Goal: Task Accomplishment & Management: Manage account settings

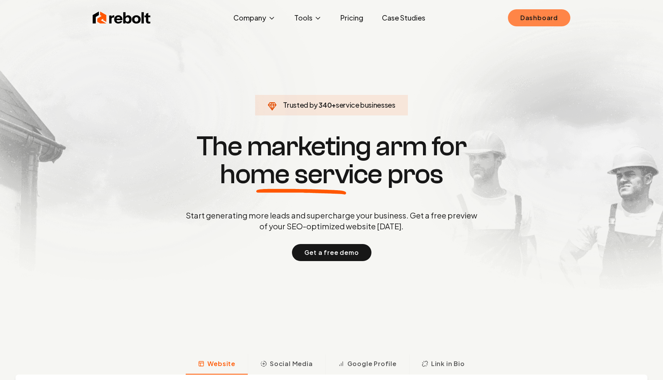
click at [556, 16] on link "Dashboard" at bounding box center [539, 17] width 62 height 17
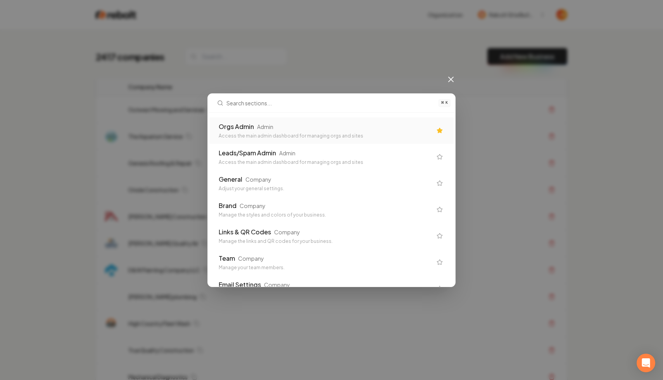
click at [258, 126] on div "Admin" at bounding box center [265, 127] width 16 height 8
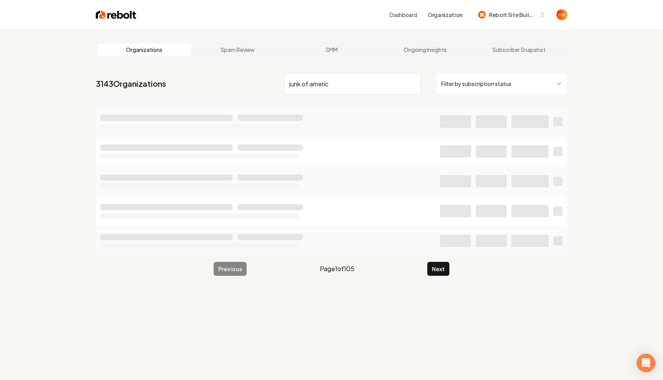
type input "junk of americ"
click at [462, 125] on div at bounding box center [455, 122] width 31 height 12
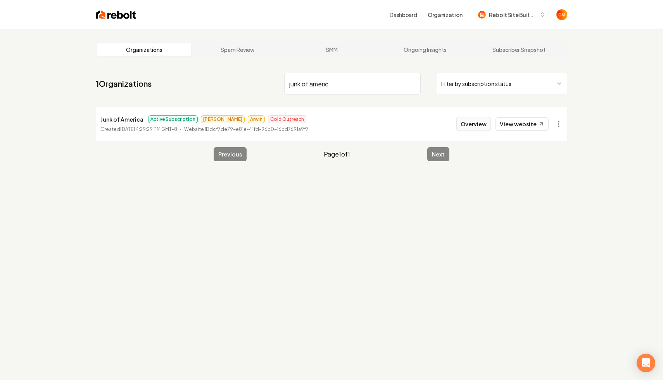
click at [461, 124] on button "Overview" at bounding box center [473, 124] width 35 height 14
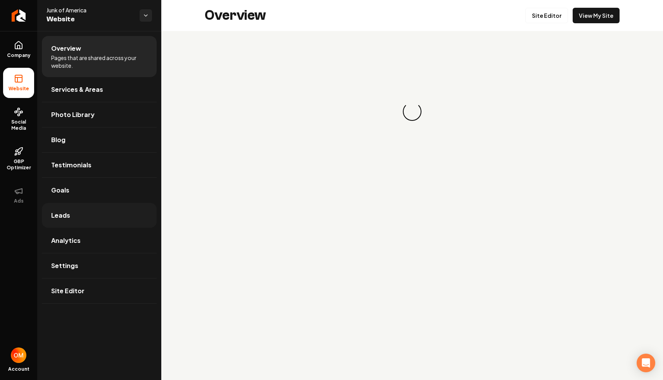
click at [112, 211] on link "Leads" at bounding box center [99, 215] width 115 height 25
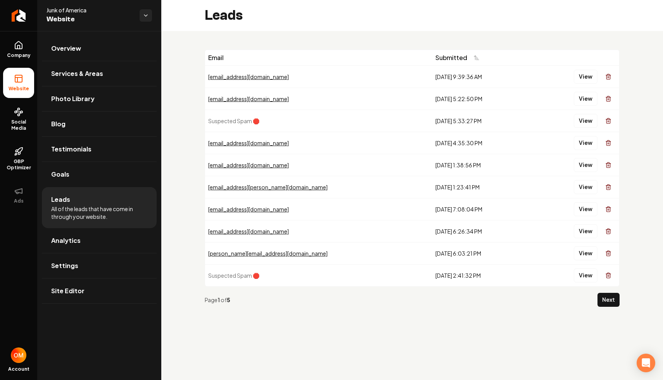
click at [620, 297] on div "Email Submitted [EMAIL_ADDRESS][DOMAIN_NAME] [DATE] 9:39:36 AM View [EMAIL_ADDR…" at bounding box center [412, 181] width 502 height 301
click at [615, 300] on button "Next" at bounding box center [609, 300] width 22 height 14
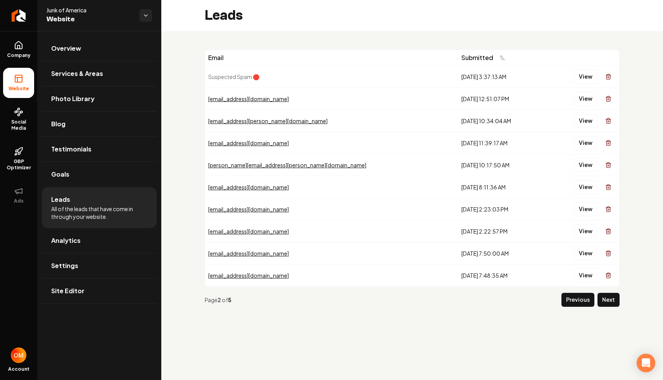
click at [615, 300] on button "Next" at bounding box center [609, 300] width 22 height 14
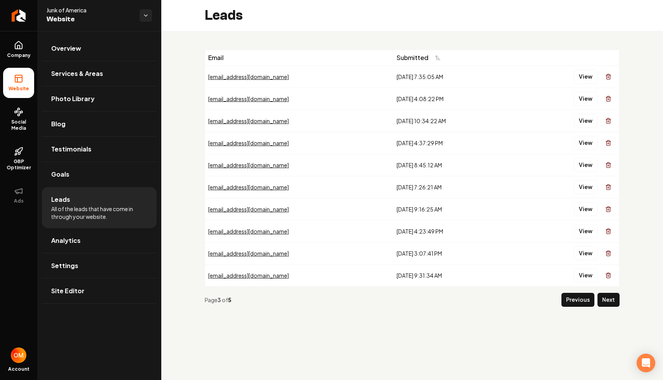
click at [615, 300] on button "Next" at bounding box center [609, 300] width 22 height 14
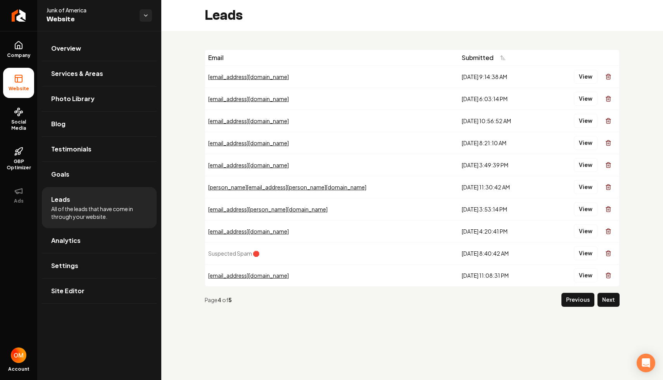
click at [615, 300] on button "Next" at bounding box center [609, 300] width 22 height 14
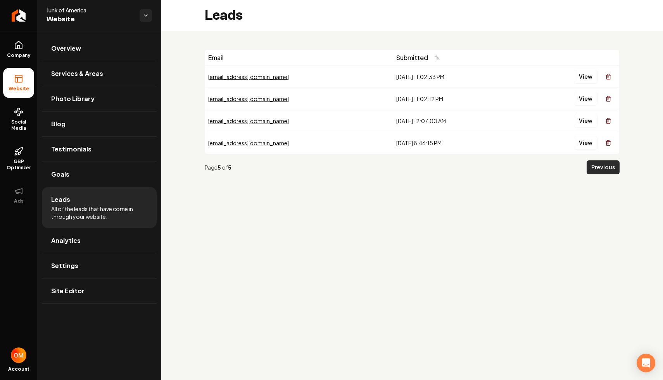
click at [600, 162] on button "Previous" at bounding box center [603, 168] width 33 height 14
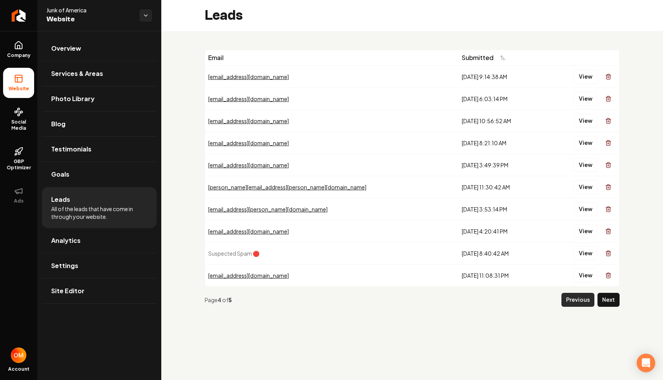
click at [582, 300] on button "Previous" at bounding box center [578, 300] width 33 height 14
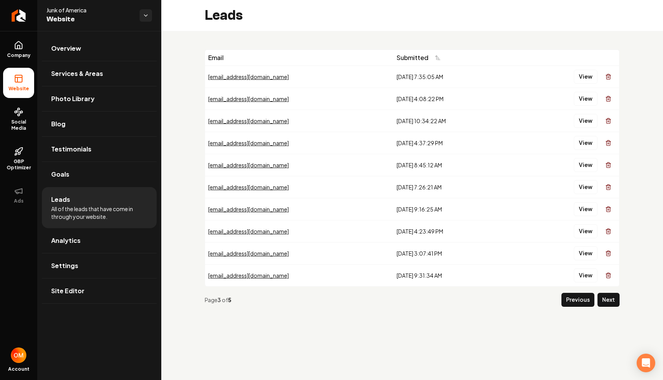
click at [582, 300] on button "Previous" at bounding box center [578, 300] width 33 height 14
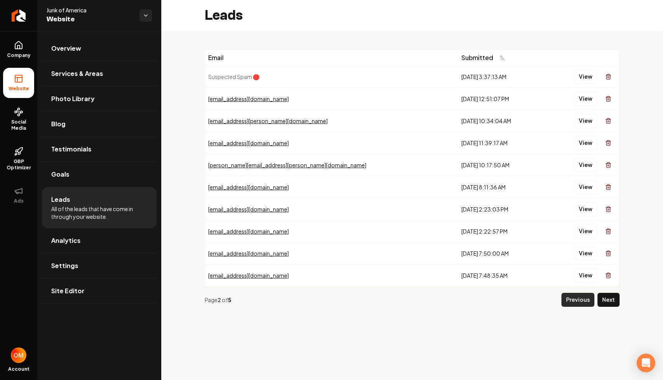
click at [582, 300] on button "Previous" at bounding box center [578, 300] width 33 height 14
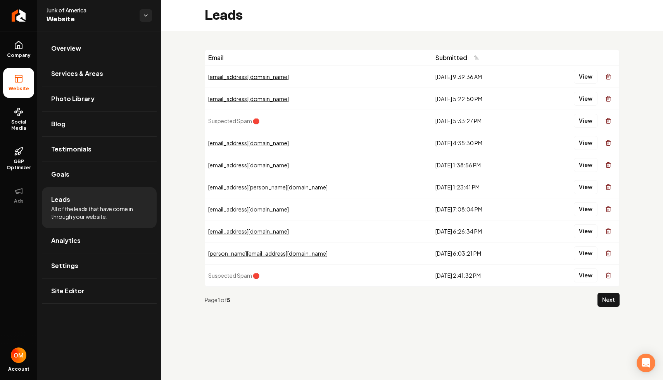
click at [582, 300] on div "Page 1 of 5" at bounding box center [400, 300] width 390 height 8
click at [588, 79] on button "View" at bounding box center [586, 77] width 24 height 14
click at [587, 98] on button "View" at bounding box center [586, 99] width 24 height 14
click at [582, 147] on button "View" at bounding box center [586, 143] width 24 height 14
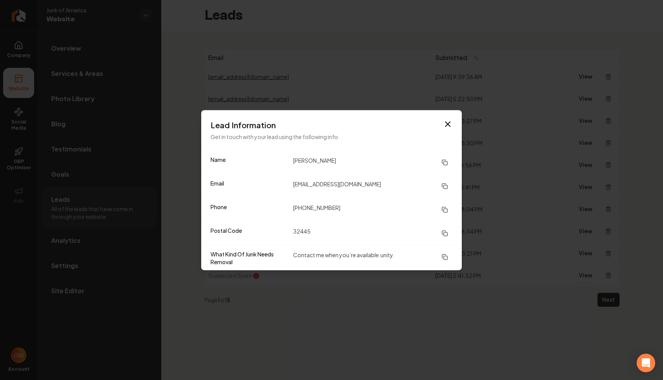
click at [439, 122] on h3 "Lead Information" at bounding box center [332, 124] width 242 height 11
click at [447, 125] on icon "button" at bounding box center [447, 123] width 9 height 9
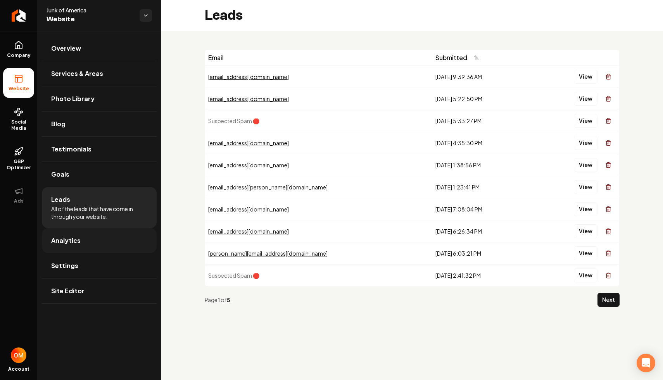
click at [94, 246] on link "Analytics" at bounding box center [99, 240] width 115 height 25
